Goal: Task Accomplishment & Management: Use online tool/utility

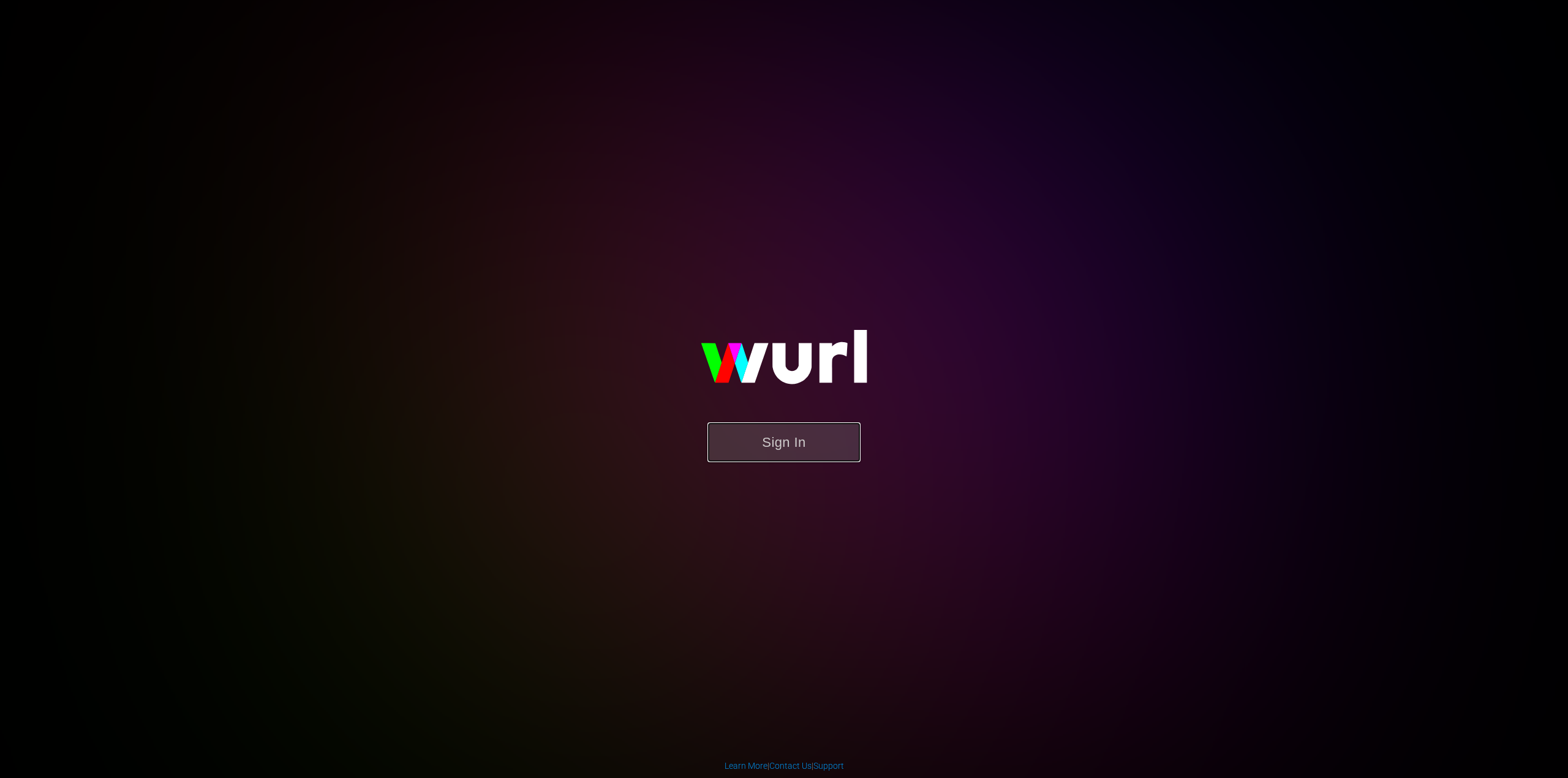
click at [742, 450] on button "Sign In" at bounding box center [783, 441] width 153 height 39
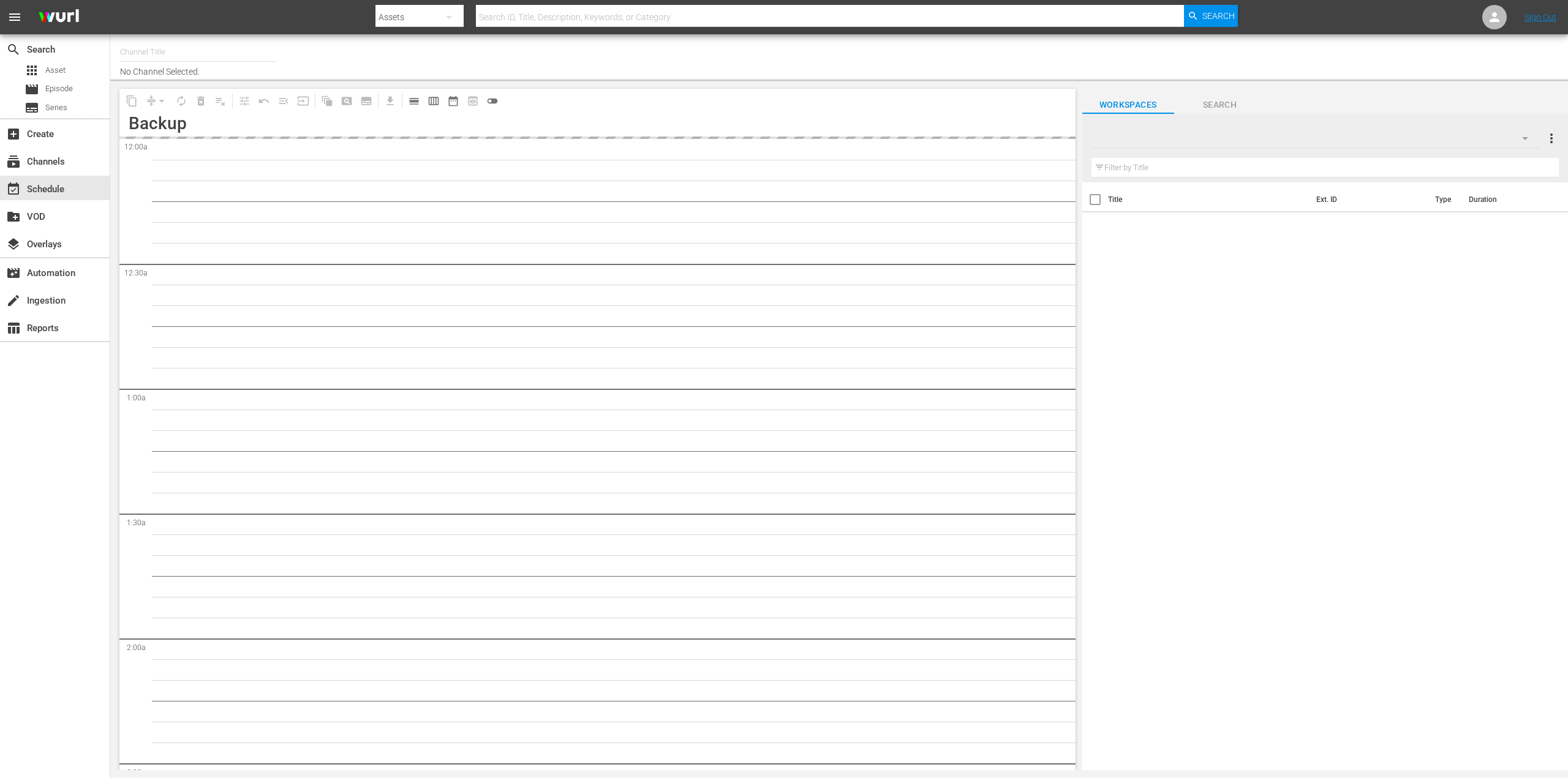
type input "Saving Hope Wurl (2127)"
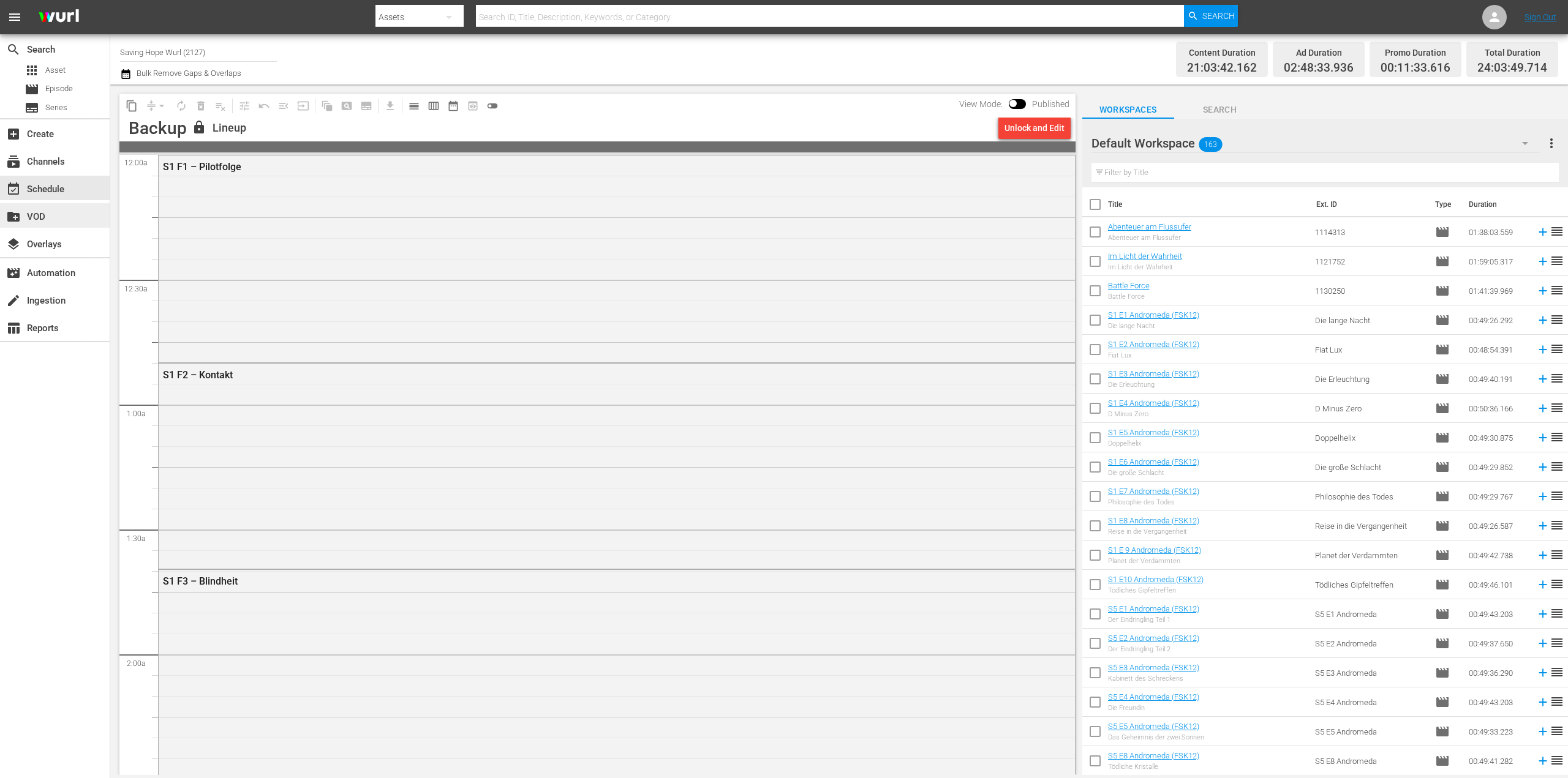
click at [34, 214] on div "create_new_folder VOD" at bounding box center [34, 215] width 69 height 11
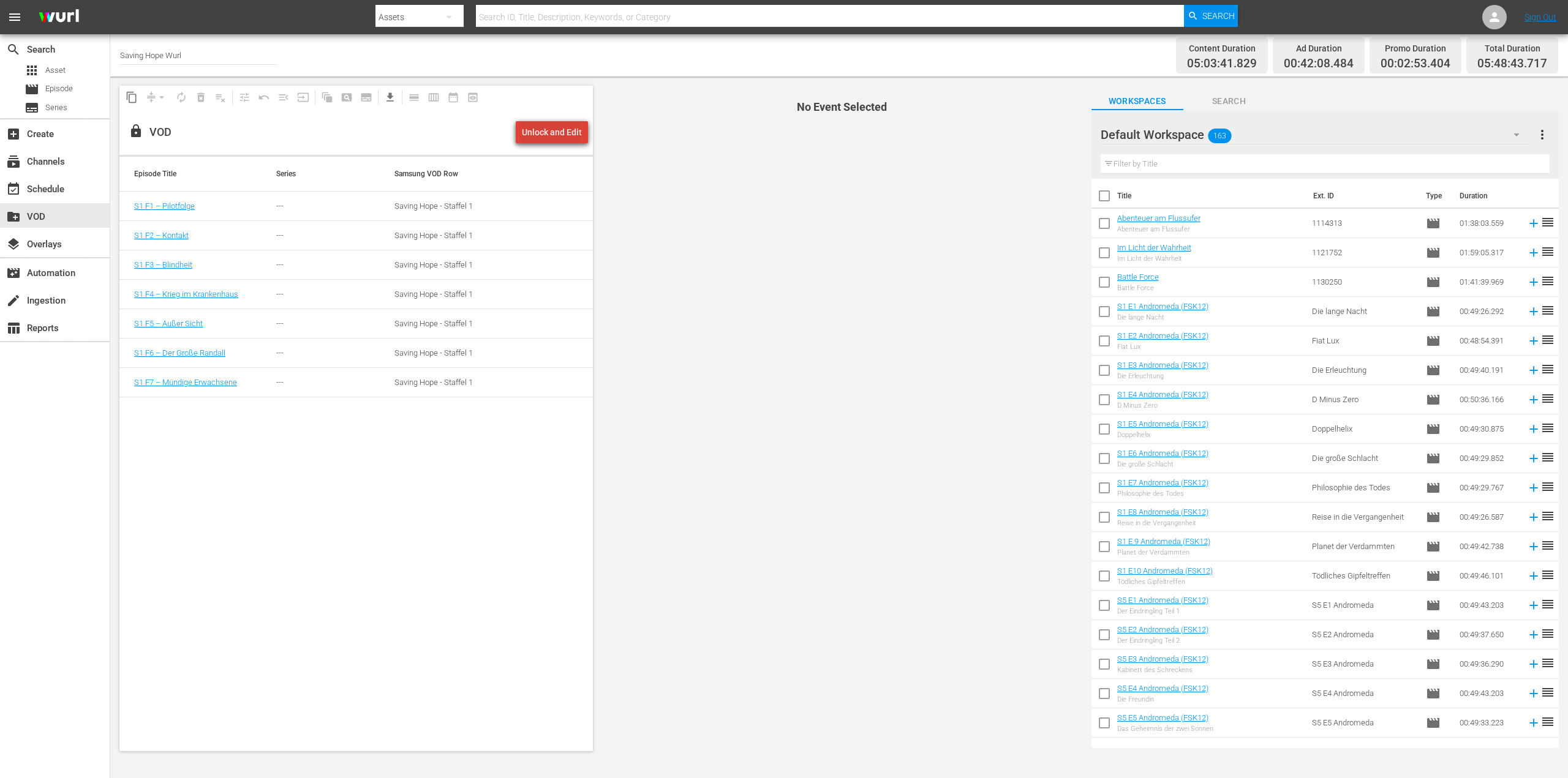
click at [566, 139] on div "Unlock and Edit" at bounding box center [551, 132] width 60 height 22
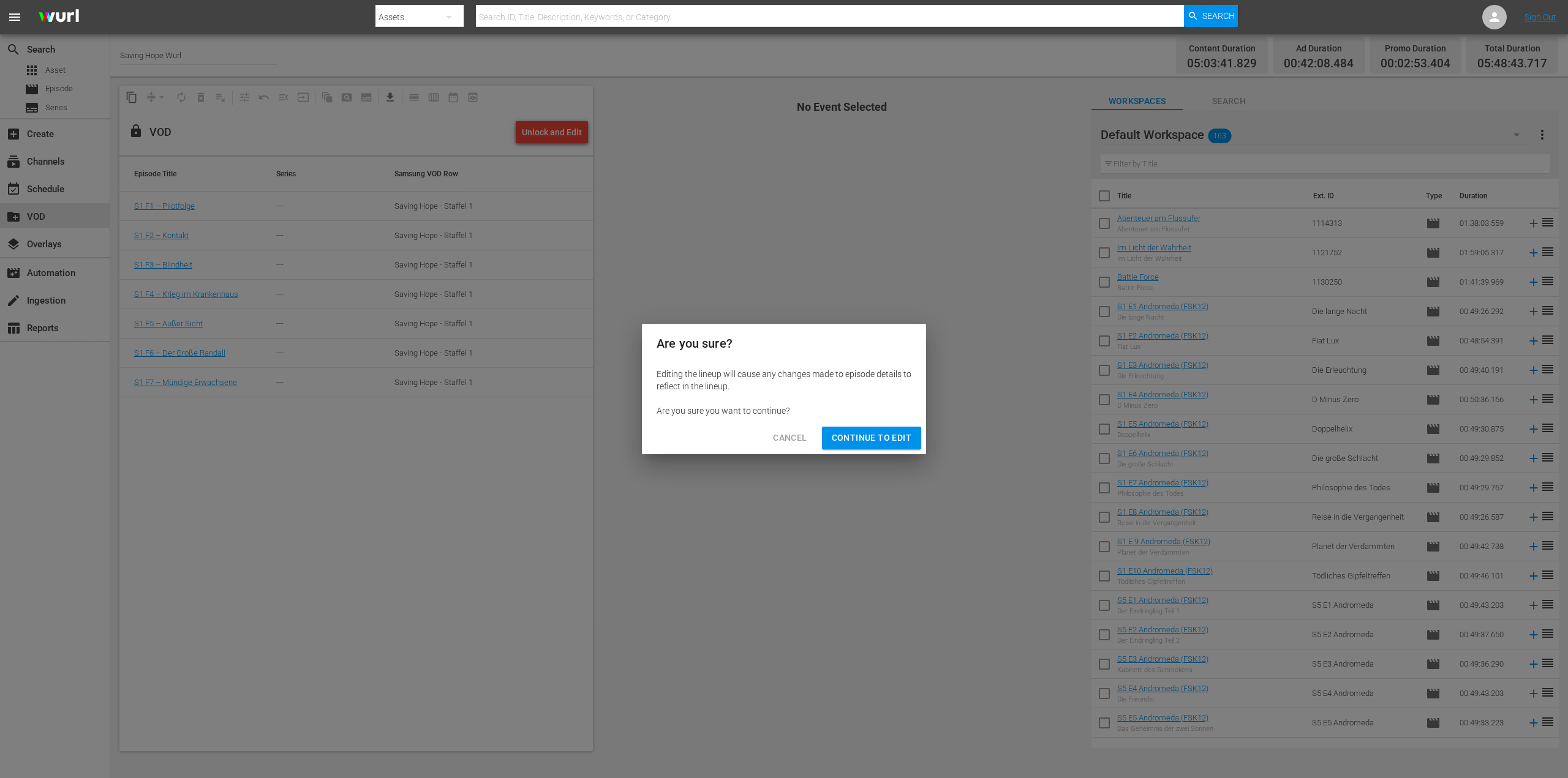
click at [862, 439] on span "Continue to Edit" at bounding box center [871, 438] width 80 height 16
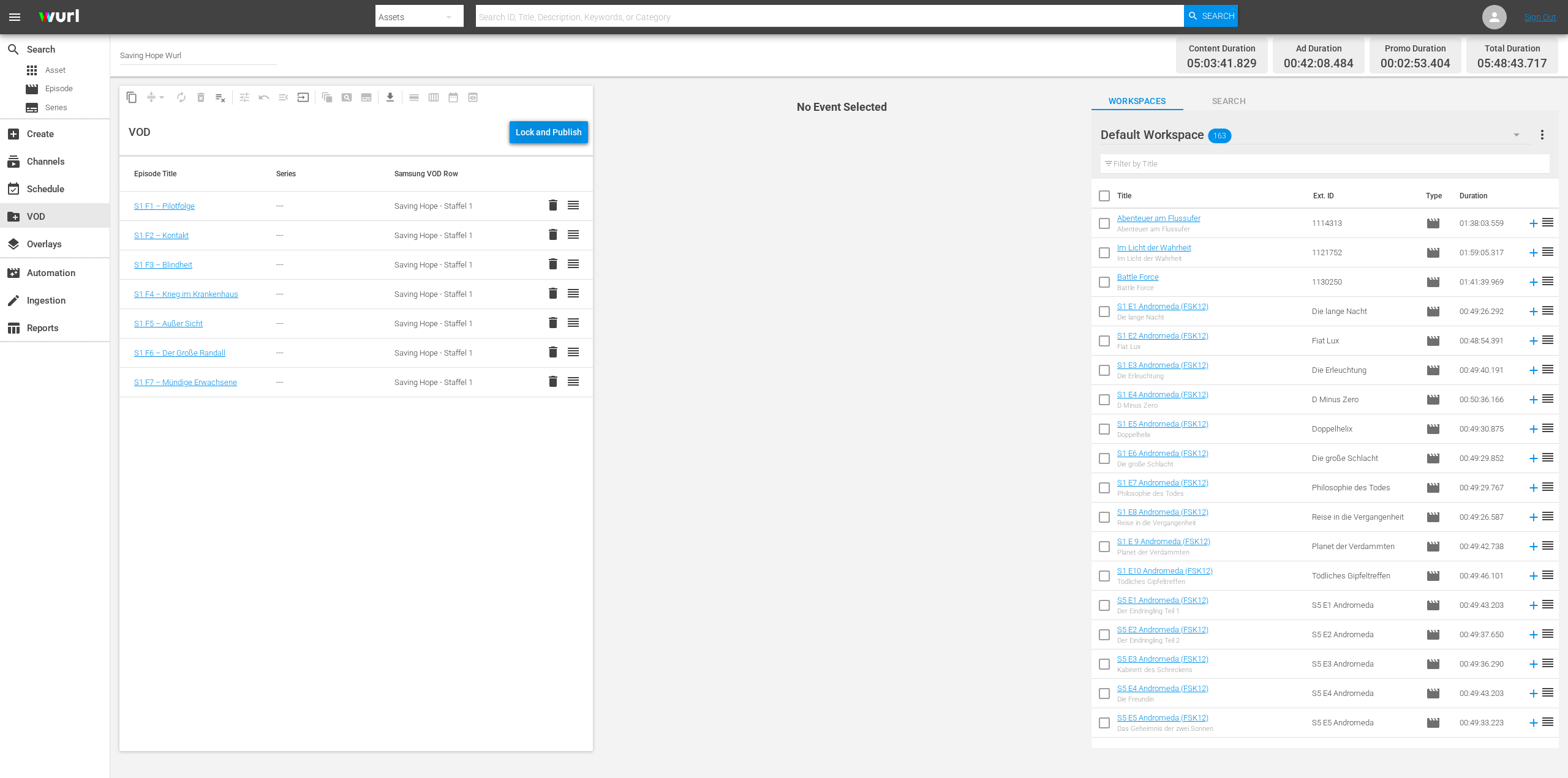
click at [546, 127] on div "Lock and Publish" at bounding box center [549, 132] width 66 height 22
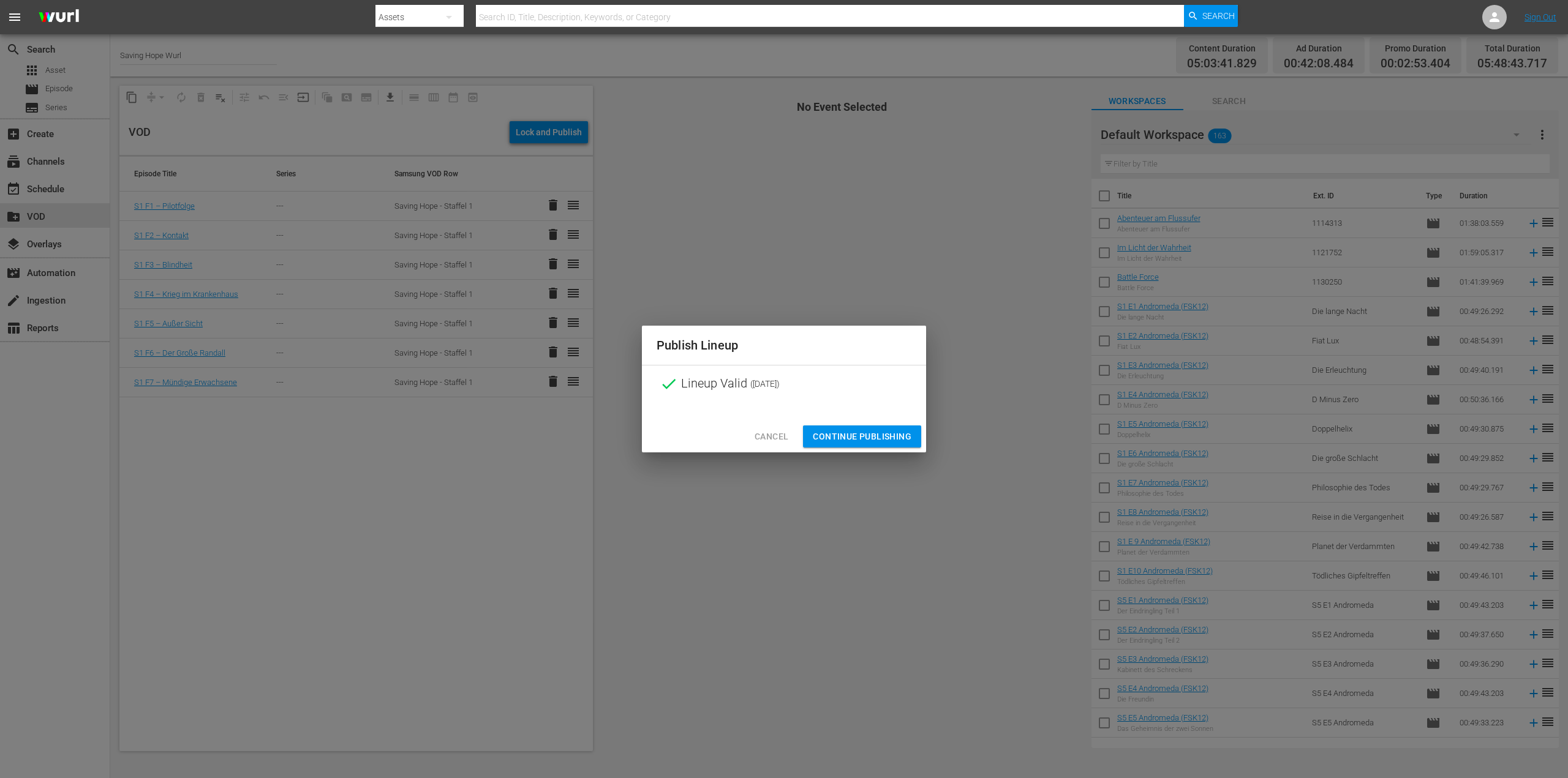
click at [876, 433] on span "Continue Publishing" at bounding box center [861, 437] width 98 height 16
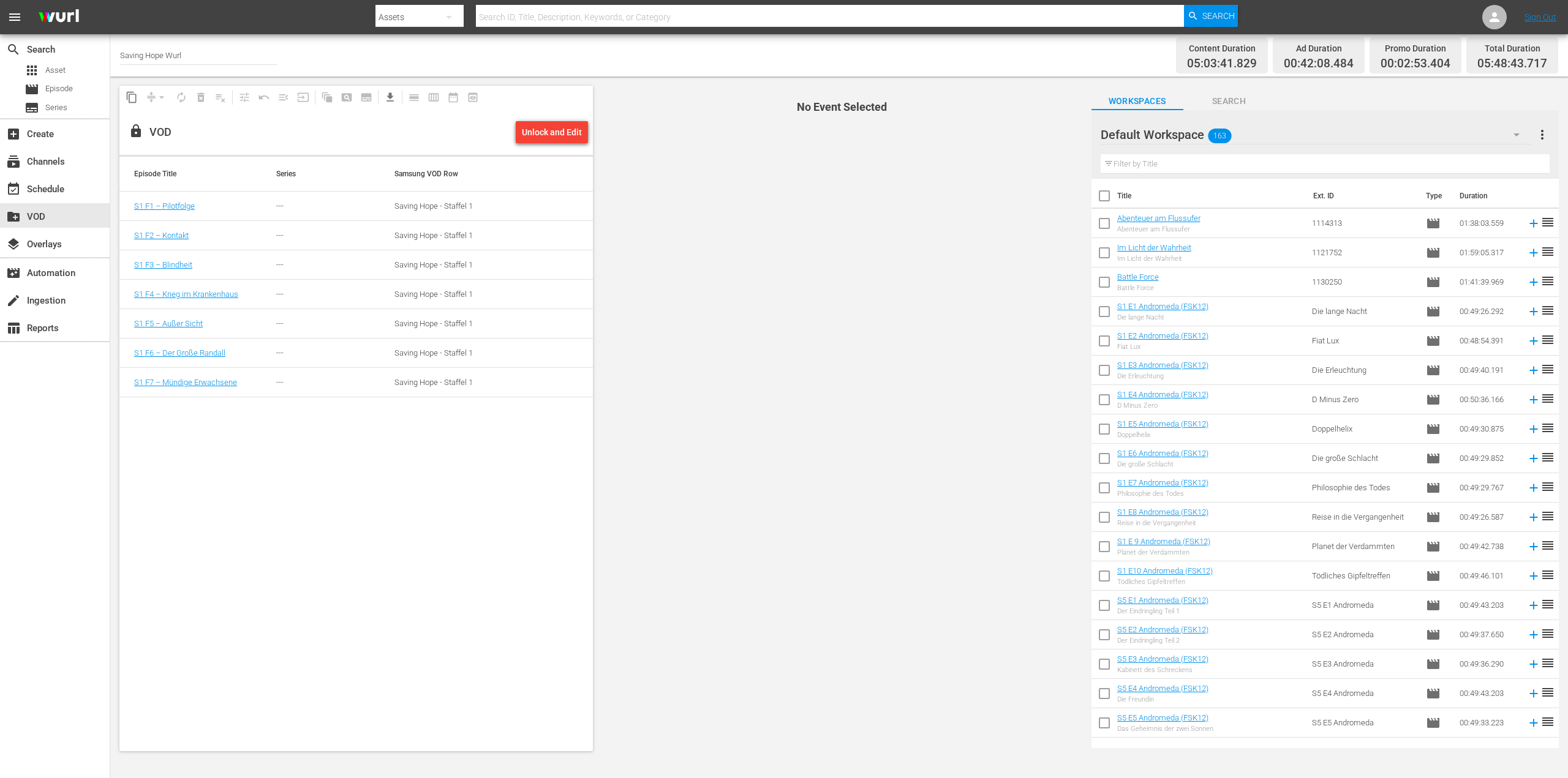
click at [1515, 136] on icon "button" at bounding box center [1517, 135] width 15 height 15
click at [1226, 165] on div "Saving Hope S1 (13)" at bounding box center [1179, 168] width 128 height 19
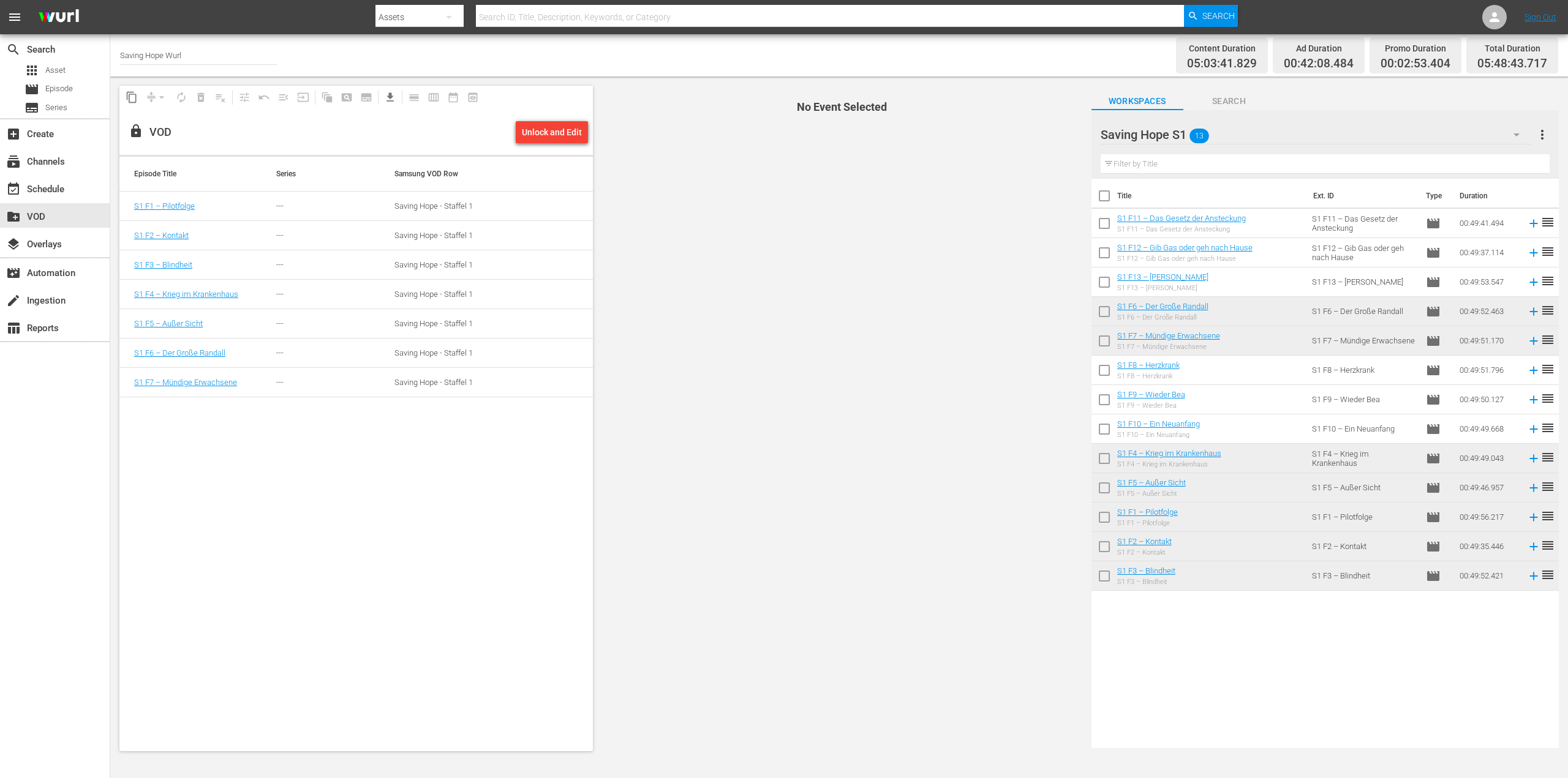
click at [1202, 686] on div "Title Ext. ID Type Duration S1 F11 – Das Gesetz der Ansteckung S1 F11 – Das Ges…" at bounding box center [1325, 461] width 467 height 564
click at [761, 434] on span "No Event Selected" at bounding box center [838, 417] width 486 height 684
click at [1539, 21] on link "Sign Out" at bounding box center [1540, 17] width 32 height 10
